Goal: Check status: Check status

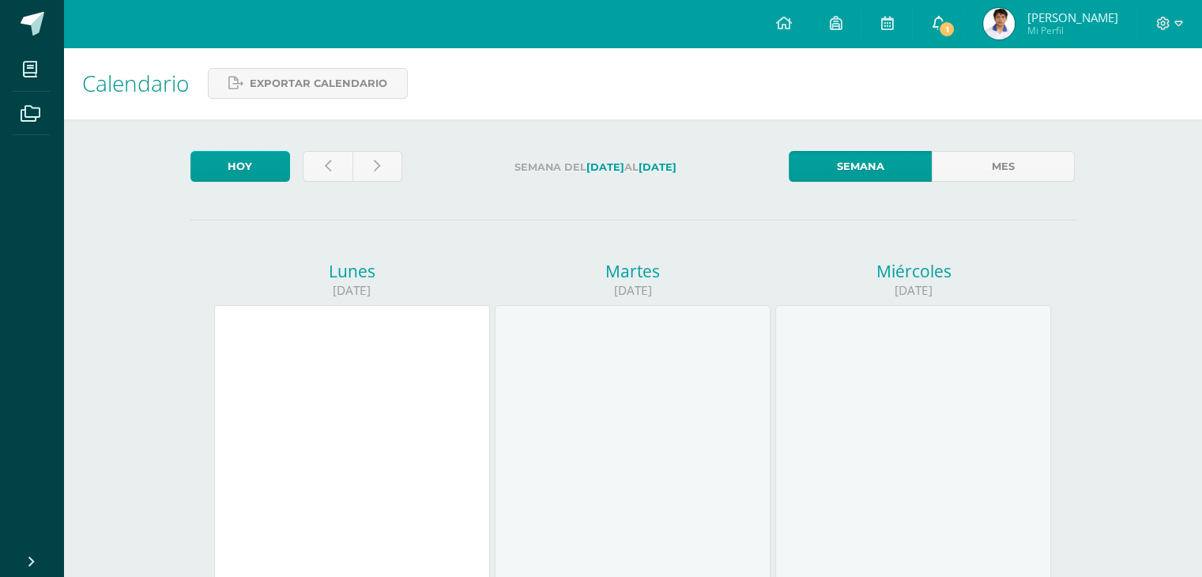
click at [944, 21] on icon at bounding box center [938, 23] width 13 height 14
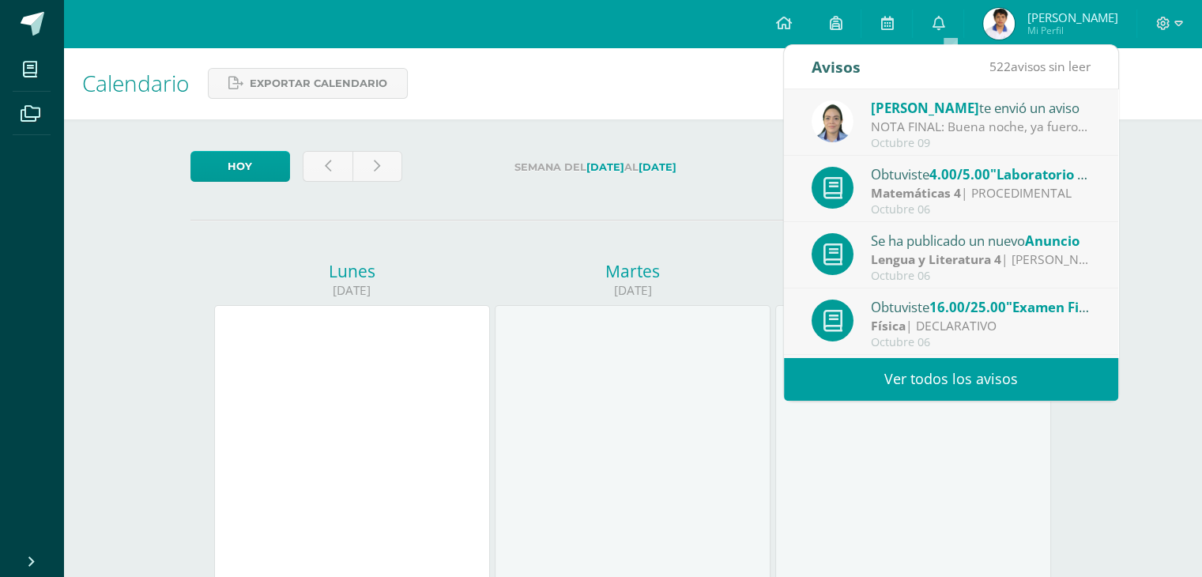
click at [993, 132] on div "NOTA FINAL: Buena noche, ya fueron asignados todos los puntos en plataforma Edo…" at bounding box center [981, 127] width 220 height 18
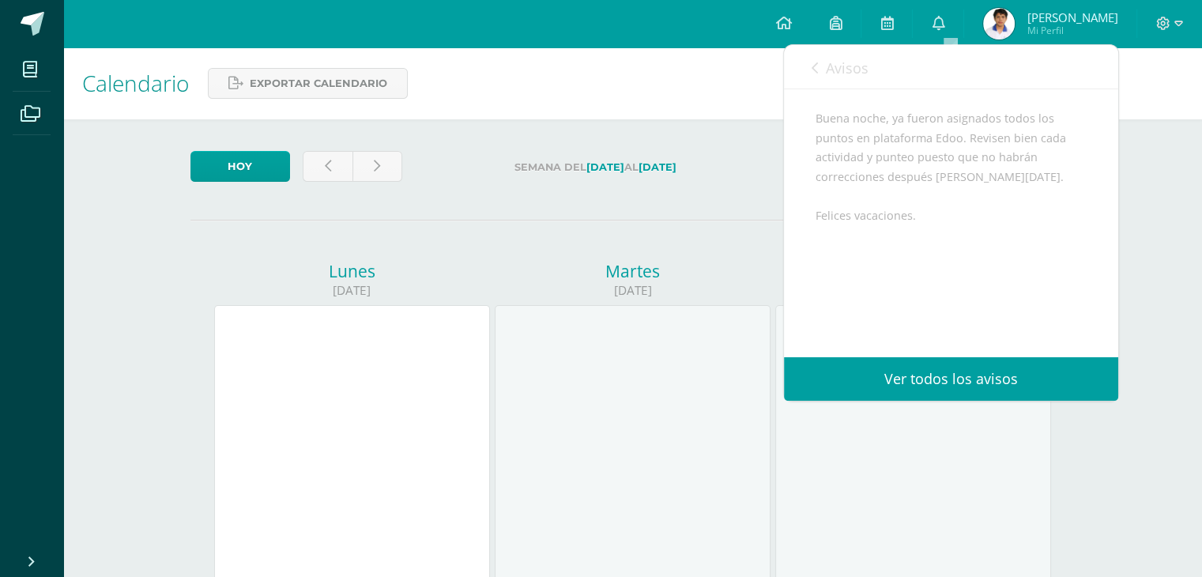
scroll to position [174, 0]
click at [645, 96] on div "Calendario Exportar calendario" at bounding box center [632, 83] width 1139 height 72
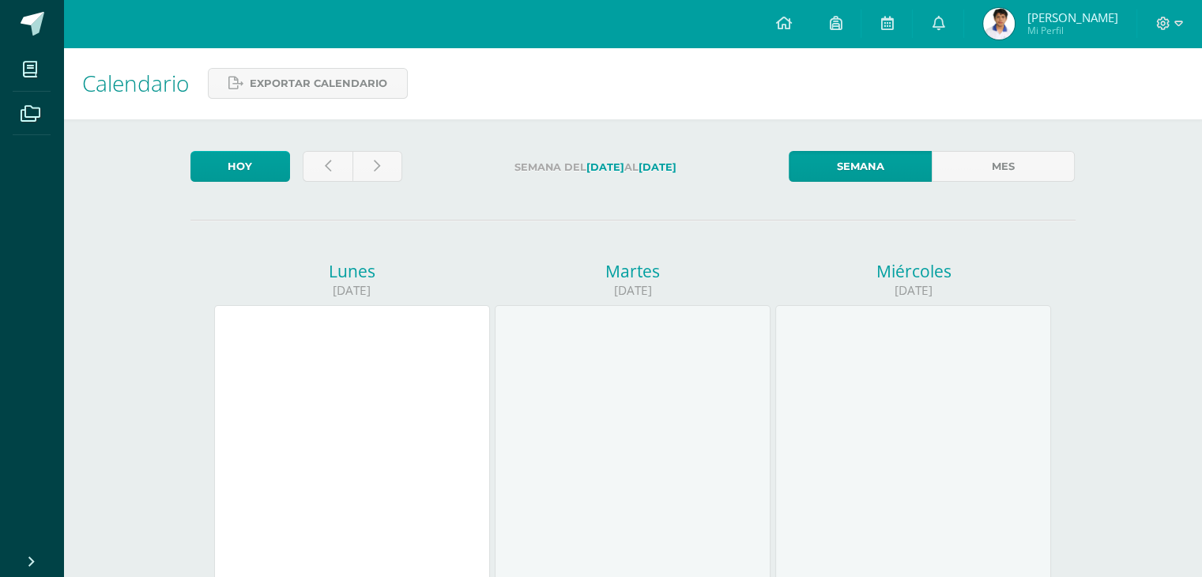
click at [997, 42] on link "Fernando José Mi Perfil" at bounding box center [1050, 23] width 172 height 47
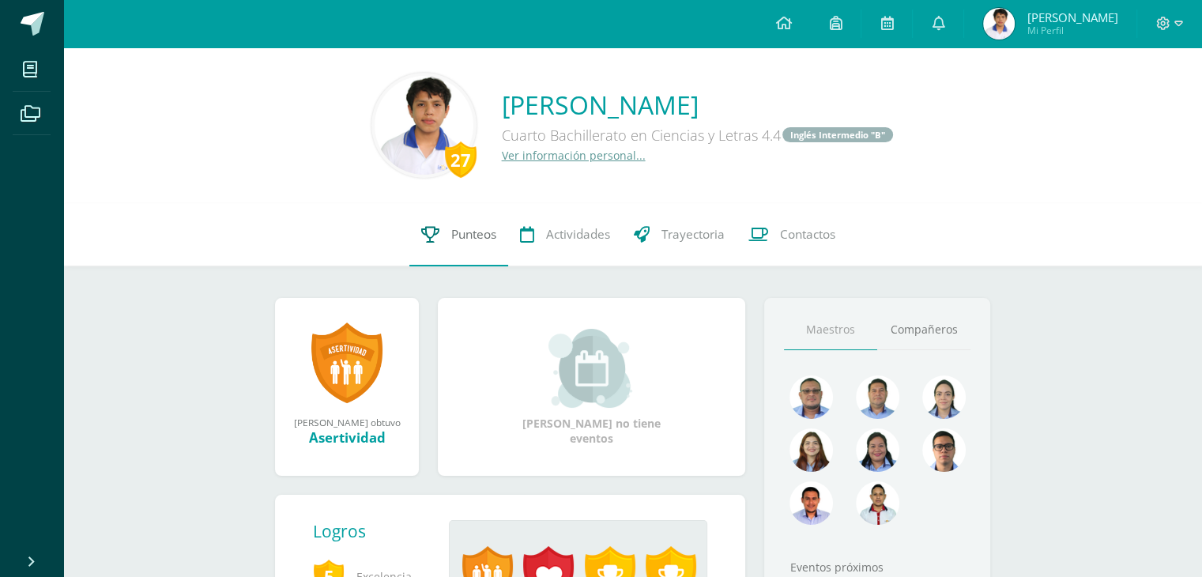
click at [482, 232] on span "Punteos" at bounding box center [473, 234] width 45 height 17
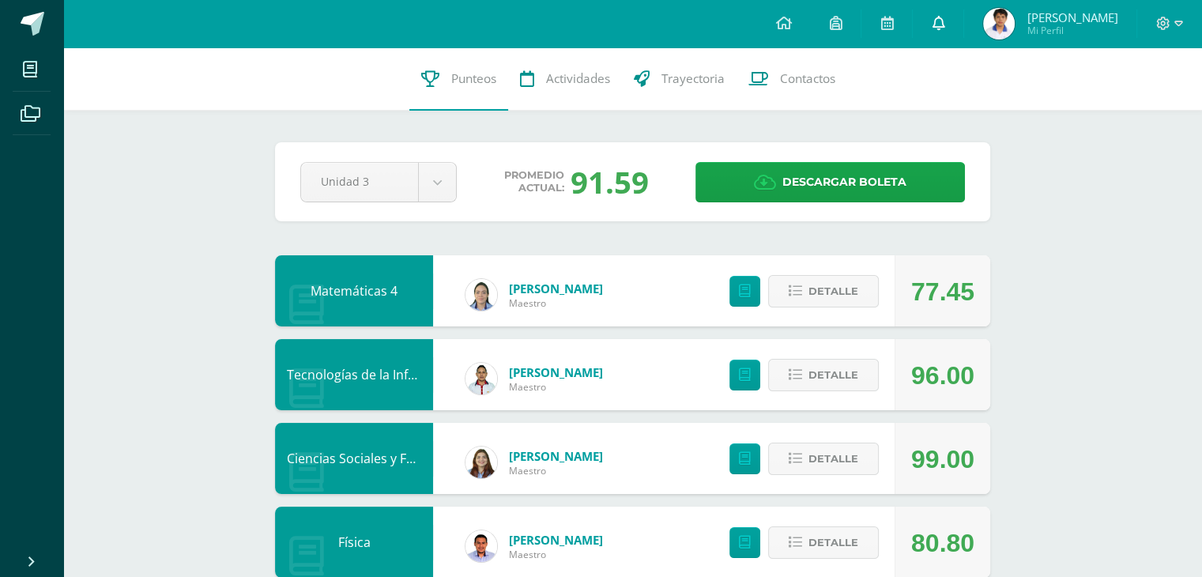
click at [963, 32] on link at bounding box center [938, 23] width 51 height 47
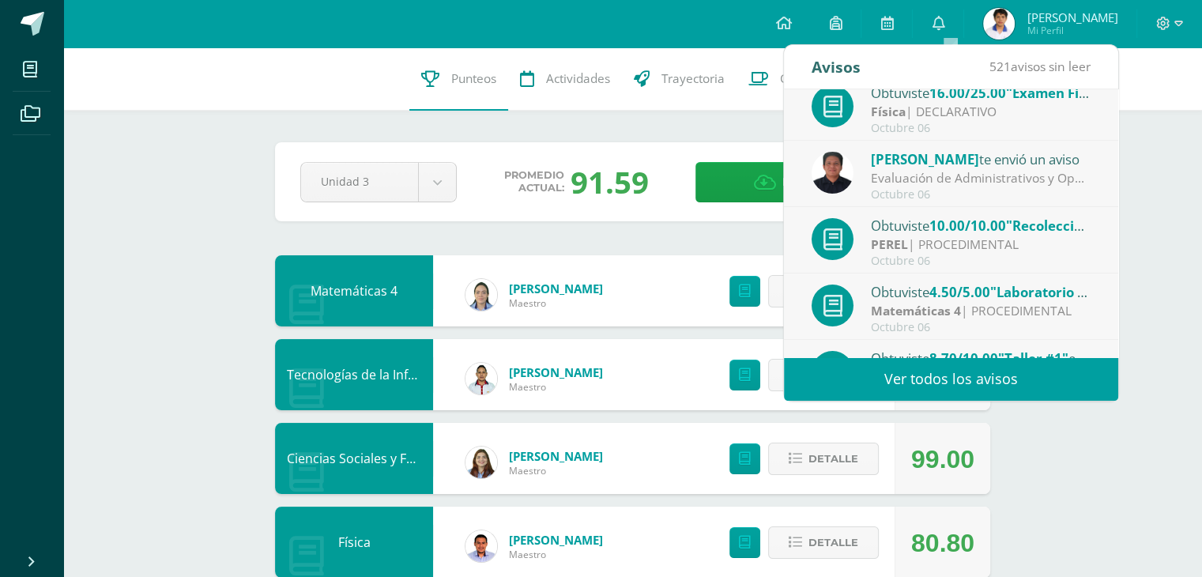
scroll to position [262, 0]
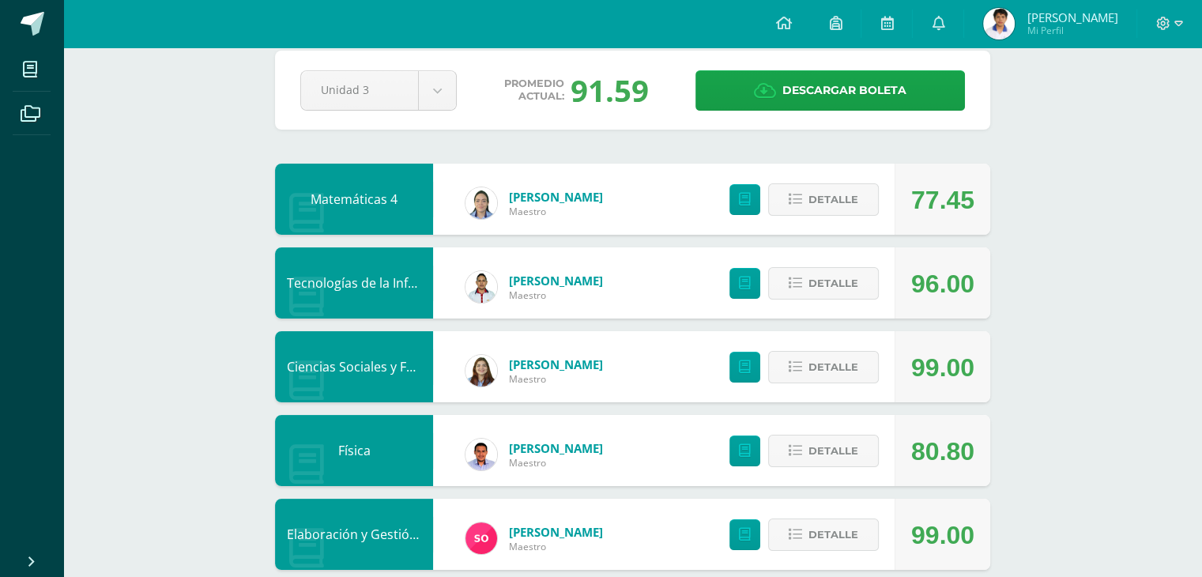
scroll to position [0, 0]
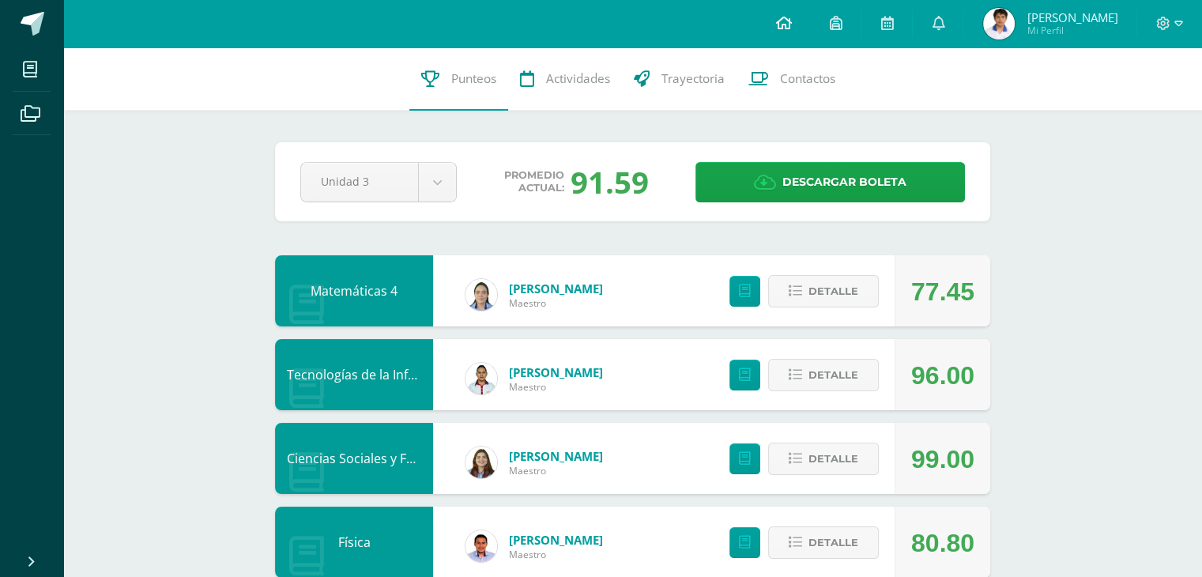
click at [791, 19] on icon at bounding box center [783, 23] width 16 height 14
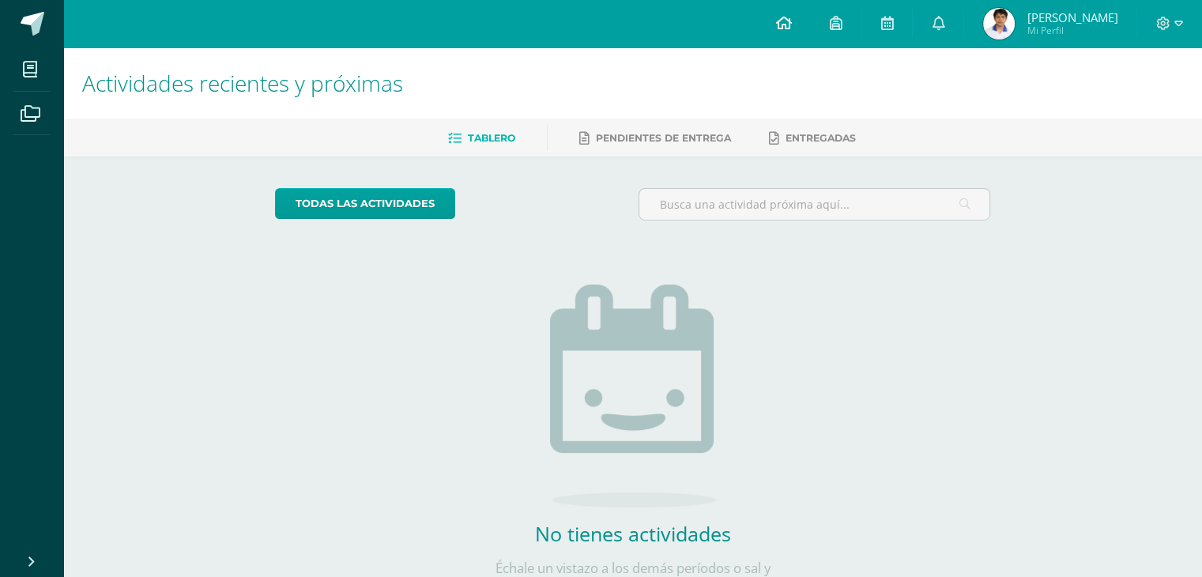
click at [809, 20] on link at bounding box center [783, 23] width 54 height 47
